Goal: Find specific page/section: Find specific page/section

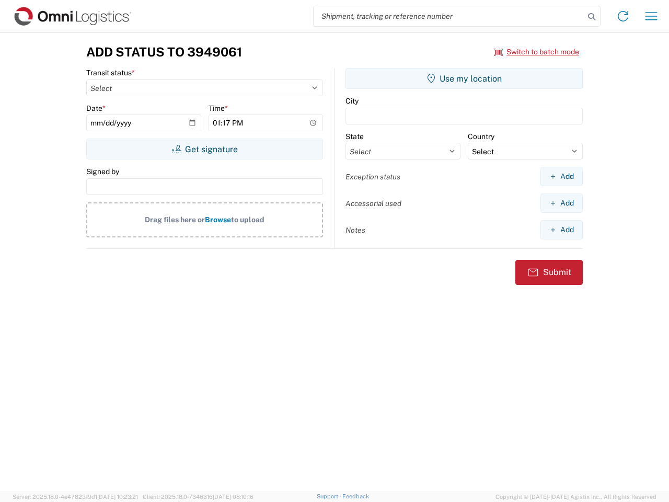
click at [449, 16] on input "search" at bounding box center [449, 16] width 271 height 20
click at [592, 17] on icon at bounding box center [592, 16] width 15 height 15
click at [623, 16] on icon at bounding box center [623, 16] width 17 height 17
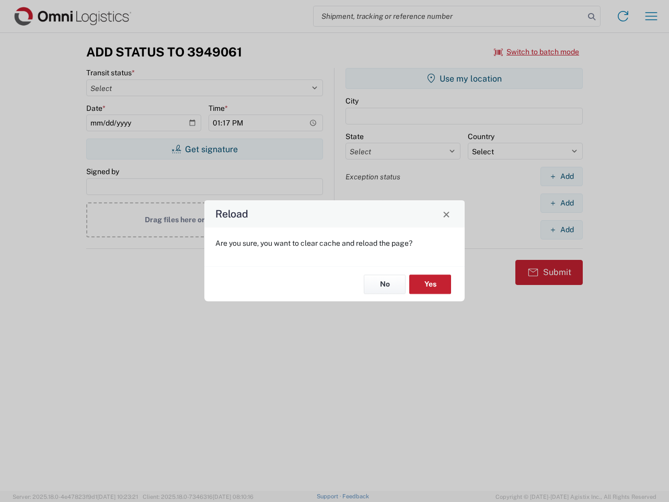
click at [652, 16] on div "Reload Are you sure, you want to clear cache and reload the page? No Yes" at bounding box center [334, 251] width 669 height 502
click at [537, 52] on div "Reload Are you sure, you want to clear cache and reload the page? No Yes" at bounding box center [334, 251] width 669 height 502
click at [204, 149] on div "Reload Are you sure, you want to clear cache and reload the page? No Yes" at bounding box center [334, 251] width 669 height 502
click at [464, 78] on div "Reload Are you sure, you want to clear cache and reload the page? No Yes" at bounding box center [334, 251] width 669 height 502
click at [562, 176] on div "Reload Are you sure, you want to clear cache and reload the page? No Yes" at bounding box center [334, 251] width 669 height 502
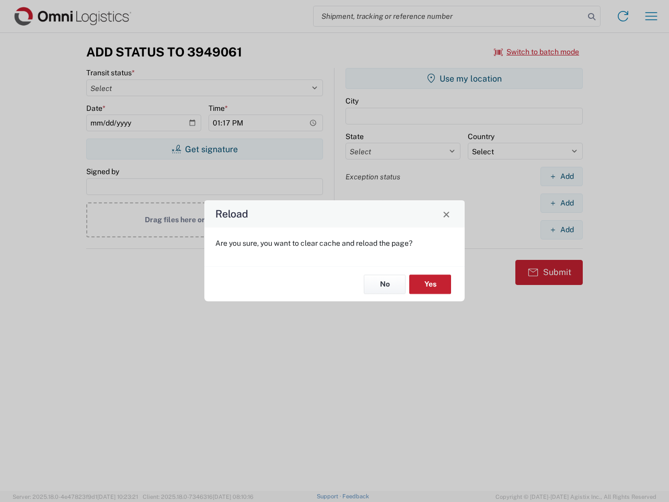
click at [562, 203] on div "Reload Are you sure, you want to clear cache and reload the page? No Yes" at bounding box center [334, 251] width 669 height 502
click at [562, 230] on div "Reload Are you sure, you want to clear cache and reload the page? No Yes" at bounding box center [334, 251] width 669 height 502
